Goal: Task Accomplishment & Management: Use online tool/utility

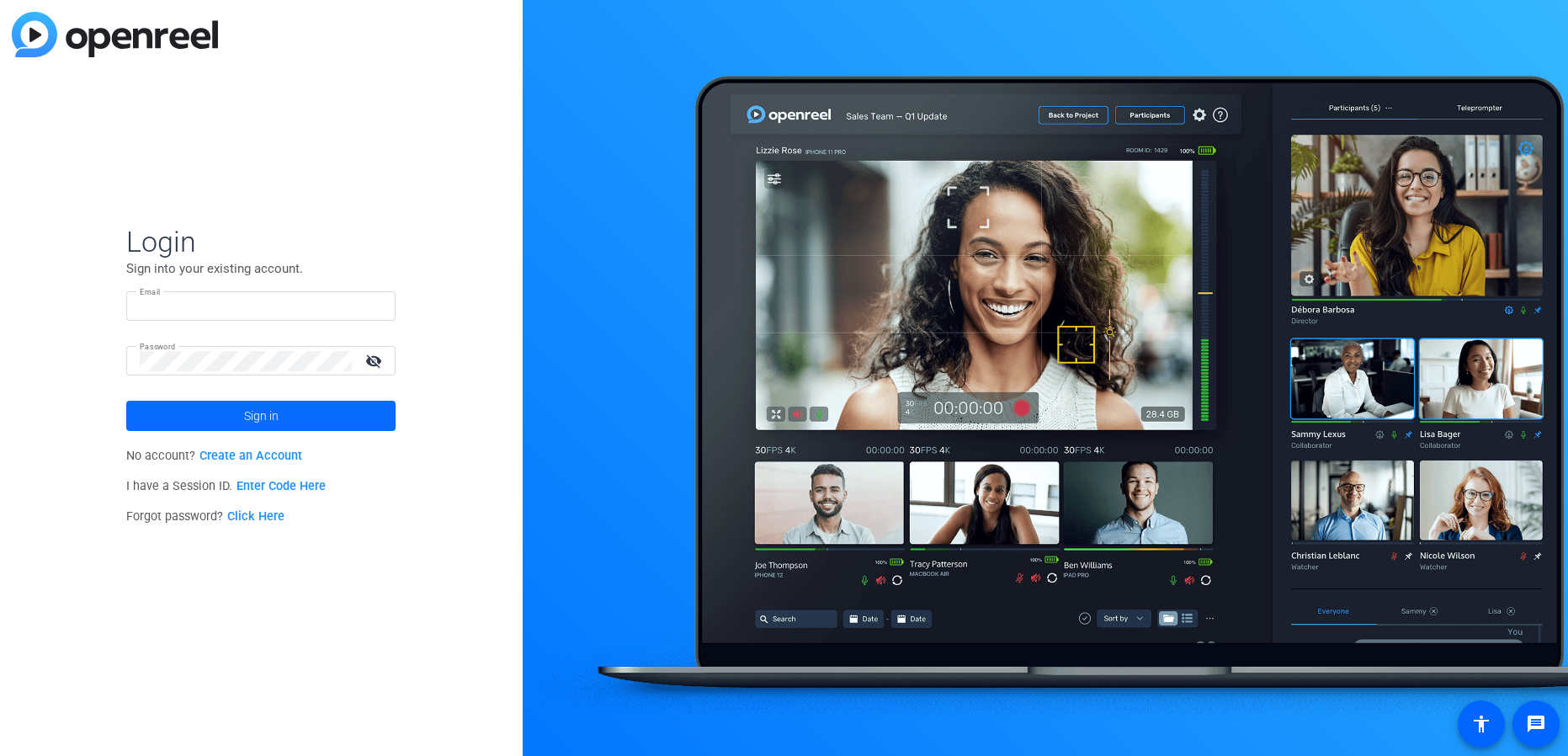
type input "chris.mendez@apothecom.com"
click at [195, 411] on span at bounding box center [261, 415] width 269 height 40
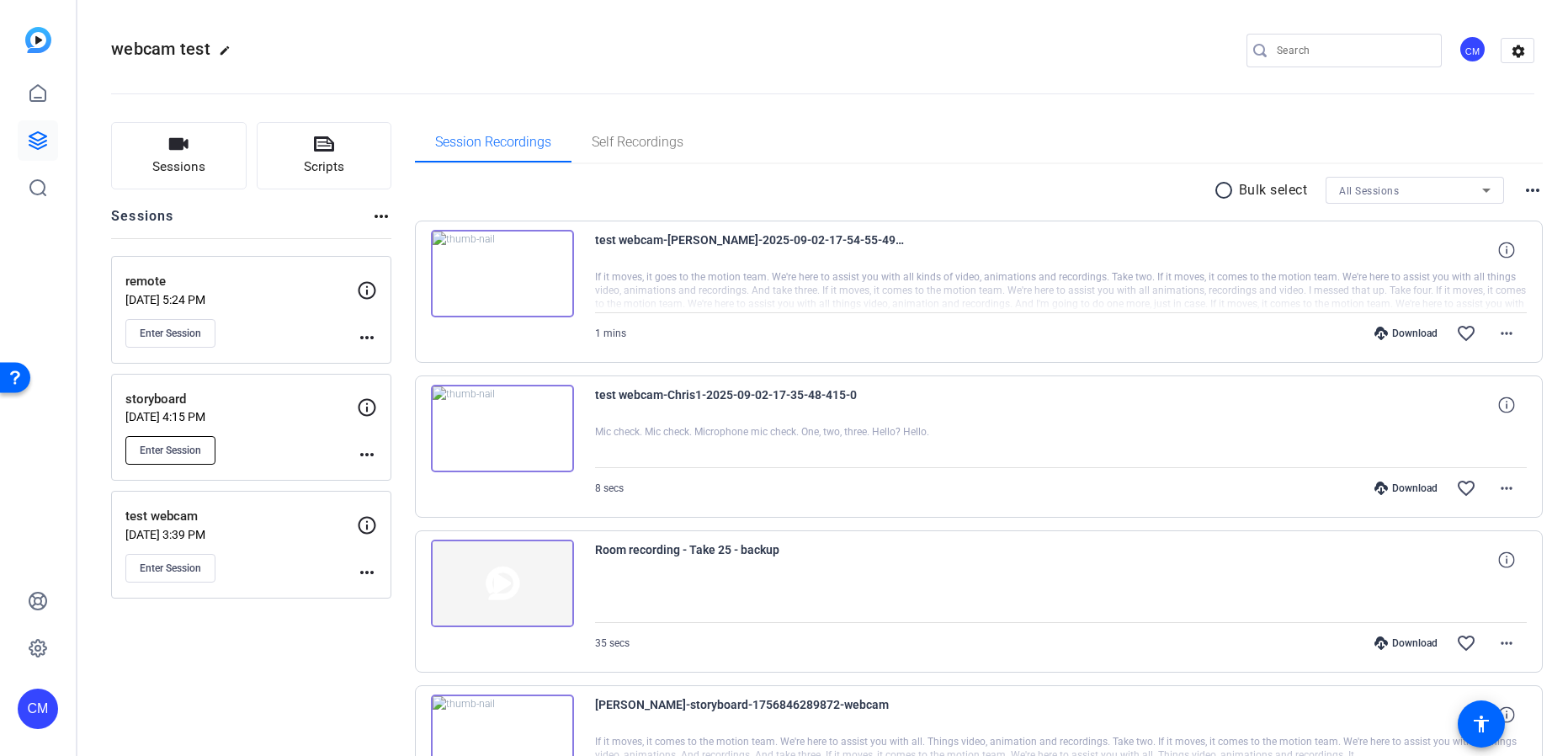
click at [203, 439] on button "Enter Session" at bounding box center [171, 450] width 90 height 28
